Goal: Contribute content: Add original content to the website for others to see

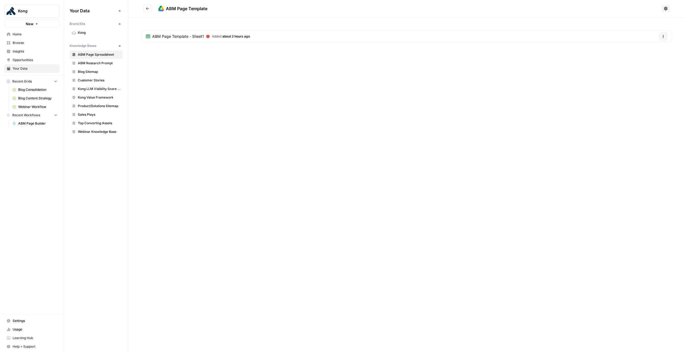
click at [248, 37] on span "about 2 hours ago" at bounding box center [236, 36] width 28 height 4
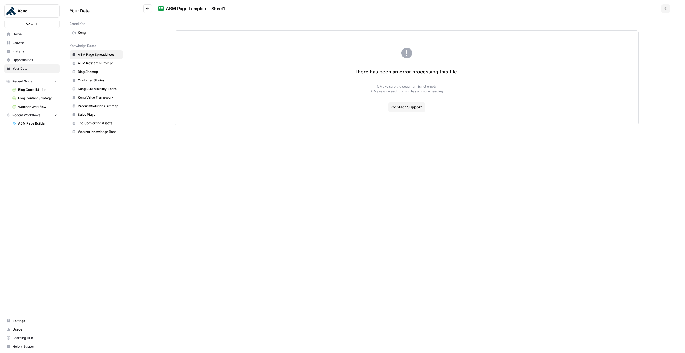
click at [150, 10] on button "Go back" at bounding box center [147, 8] width 9 height 9
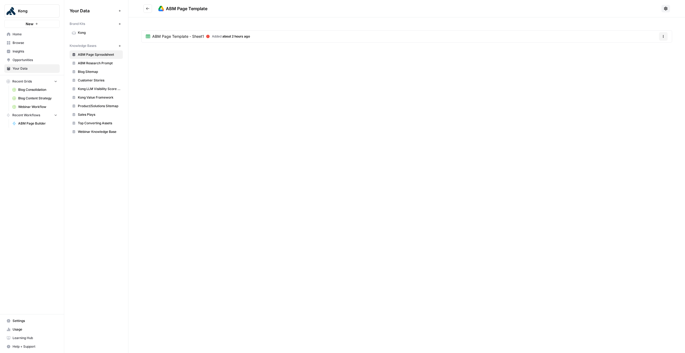
click at [99, 65] on span "ABM Research Prompt" at bounding box center [99, 63] width 43 height 5
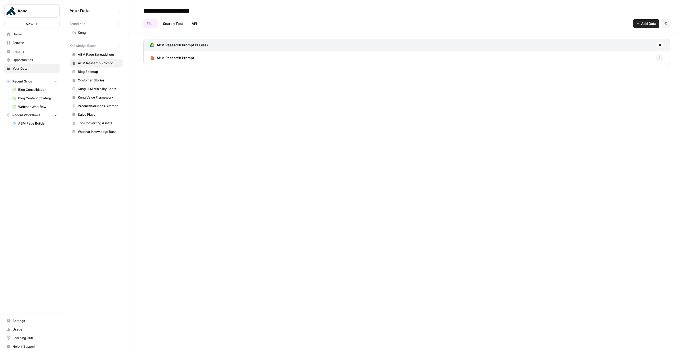
click at [104, 51] on link "ABM Page Spreadsheet" at bounding box center [96, 54] width 53 height 9
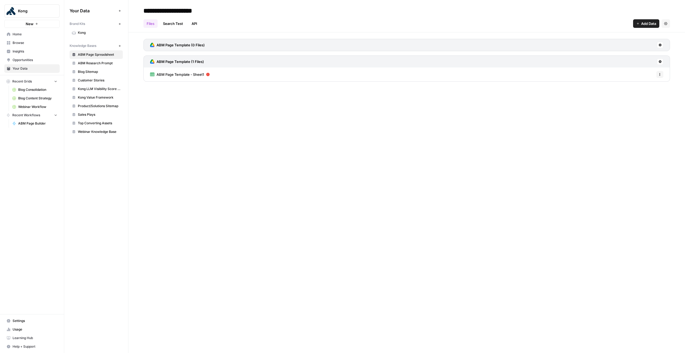
click at [347, 114] on div "**********" at bounding box center [406, 176] width 557 height 353
click at [645, 21] on span "Add Data" at bounding box center [648, 23] width 15 height 5
click at [634, 39] on span "Upload Files" at bounding box center [628, 35] width 49 height 5
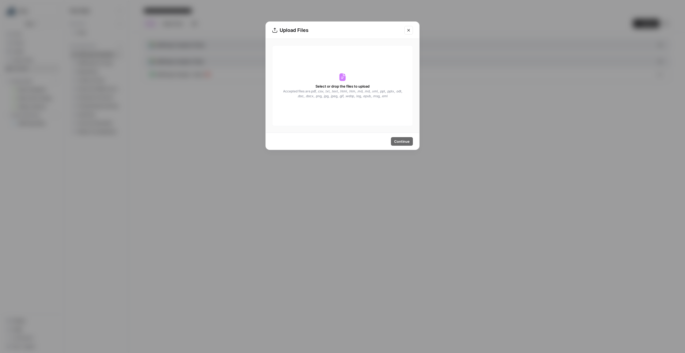
click at [371, 119] on div "Select or drop the files to upload Accepted files are .pdf, .csv, .txt, .text, …" at bounding box center [342, 85] width 141 height 81
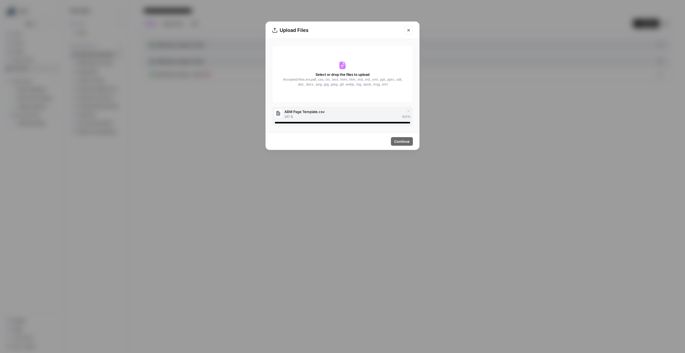
click at [409, 31] on icon "Close modal" at bounding box center [409, 30] width 4 height 4
